Goal: Task Accomplishment & Management: Use online tool/utility

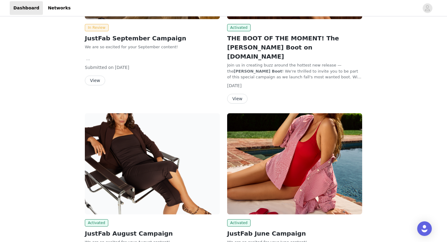
scroll to position [217, 0]
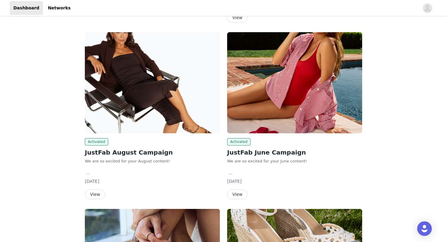
click at [90, 190] on button "View" at bounding box center [95, 195] width 20 height 10
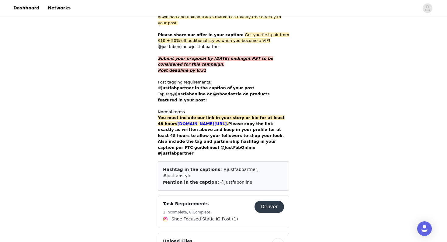
scroll to position [350, 0]
drag, startPoint x: 237, startPoint y: 117, endPoint x: 170, endPoint y: 119, distance: 66.6
click at [177, 121] on strong "[DOMAIN_NAME][URL] ." at bounding box center [202, 123] width 51 height 5
copy link "[DOMAIN_NAME][URL]"
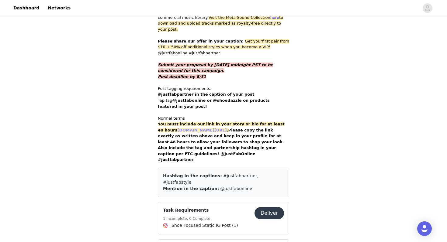
scroll to position [344, 0]
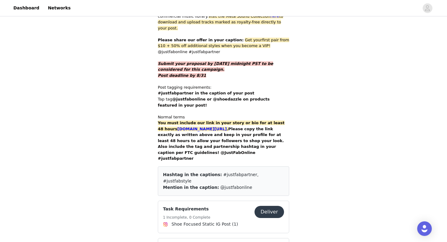
click at [281, 206] on button "Deliver" at bounding box center [268, 212] width 29 height 12
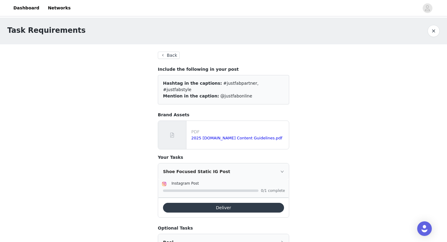
click at [182, 205] on button "Deliver" at bounding box center [223, 208] width 121 height 10
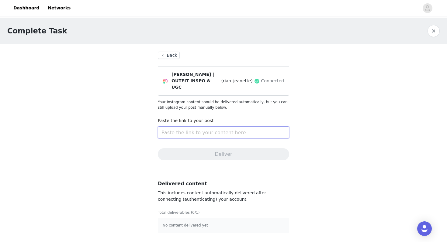
click at [204, 127] on input "text" at bounding box center [223, 132] width 131 height 12
paste input "[URL][DOMAIN_NAME]"
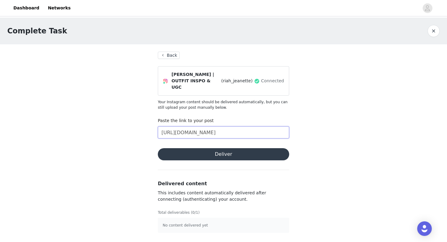
type input "[URL][DOMAIN_NAME]"
click at [204, 149] on button "Deliver" at bounding box center [223, 154] width 131 height 12
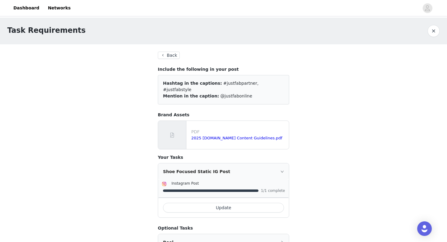
click at [166, 53] on button "Back" at bounding box center [169, 55] width 22 height 7
